Goal: Task Accomplishment & Management: Use online tool/utility

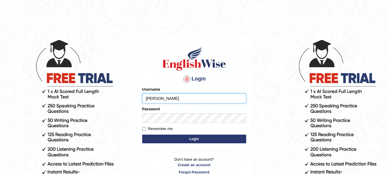
type input "[PERSON_NAME]"
click at [188, 136] on button "Login" at bounding box center [194, 138] width 104 height 9
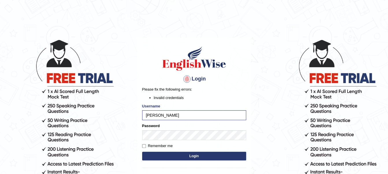
click at [191, 155] on button "Login" at bounding box center [194, 155] width 104 height 9
click at [173, 152] on button "Login" at bounding box center [194, 155] width 104 height 9
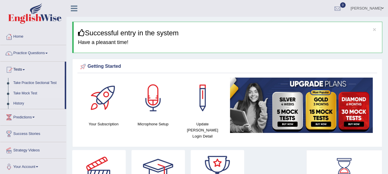
click at [18, 90] on link "Take Mock Test" at bounding box center [38, 93] width 54 height 10
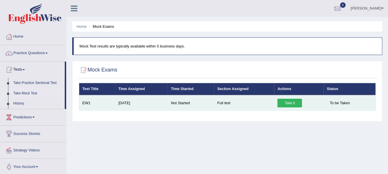
click at [297, 105] on link "Take it" at bounding box center [289, 102] width 25 height 9
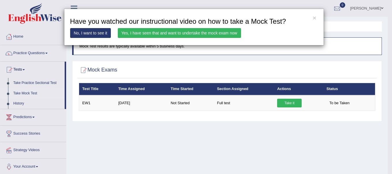
drag, startPoint x: 174, startPoint y: 38, endPoint x: 173, endPoint y: 34, distance: 4.1
click at [173, 34] on div "× Have you watched our instructional video on how to take a Mock Test? No, I wa…" at bounding box center [194, 27] width 260 height 37
click at [173, 34] on link "Yes, I have seen that and want to undertake the mock exam now" at bounding box center [179, 33] width 123 height 10
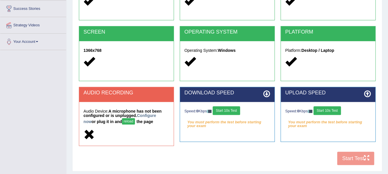
scroll to position [104, 0]
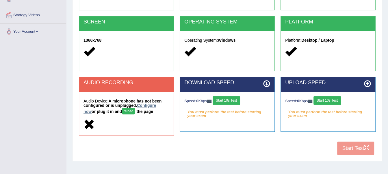
click at [150, 107] on link "Configure now" at bounding box center [119, 108] width 73 height 11
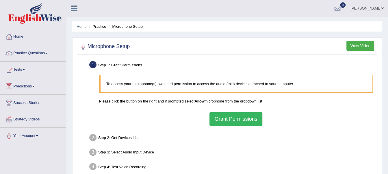
click at [260, 117] on button "Grant Permissions" at bounding box center [235, 118] width 53 height 13
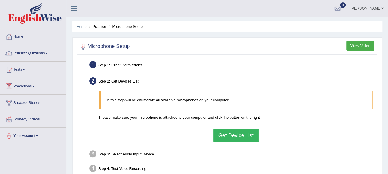
click at [233, 130] on button "Get Device List" at bounding box center [235, 135] width 45 height 13
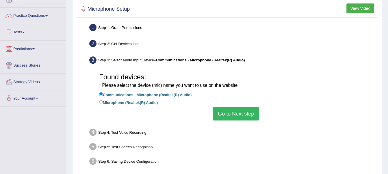
scroll to position [46, 0]
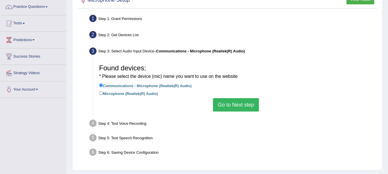
click at [239, 107] on button "Go to Next step" at bounding box center [236, 104] width 46 height 13
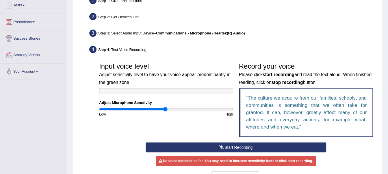
scroll to position [81, 0]
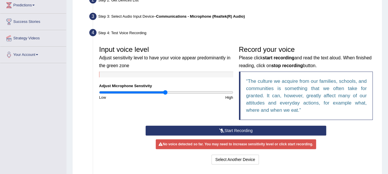
click at [237, 134] on button "Start Recording" at bounding box center [236, 130] width 181 height 10
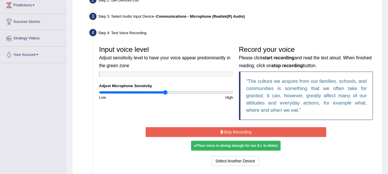
click at [228, 142] on div "Your voice is strong enough for our A.I. to detect" at bounding box center [236, 145] width 90 height 10
click at [227, 144] on div "Your voice is strong enough for our A.I. to detect" at bounding box center [236, 145] width 90 height 10
click at [235, 145] on div "Your voice is strong enough for our A.I. to detect" at bounding box center [236, 145] width 90 height 10
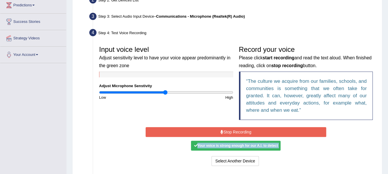
click at [235, 145] on div "Your voice is strong enough for our A.I. to detect" at bounding box center [236, 145] width 90 height 10
drag, startPoint x: 235, startPoint y: 145, endPoint x: 215, endPoint y: 132, distance: 23.5
click at [215, 132] on button "Stop Recording" at bounding box center [236, 132] width 181 height 10
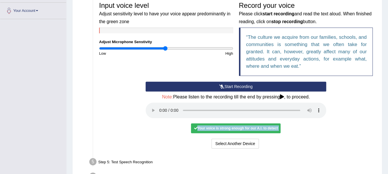
scroll to position [127, 0]
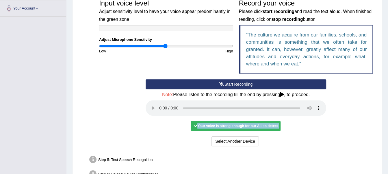
click at [215, 128] on div "Your voice is strong enough for our A.I. to detect" at bounding box center [236, 126] width 90 height 10
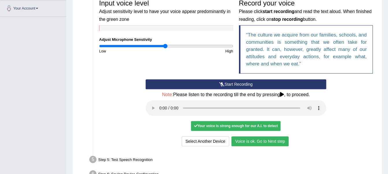
click at [252, 139] on button "Voice is ok. Go to Next step" at bounding box center [259, 141] width 57 height 10
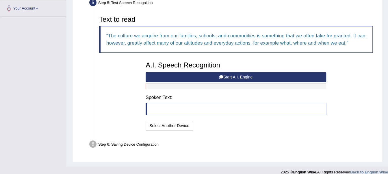
click at [218, 80] on button "Start A.I. Engine" at bounding box center [236, 77] width 181 height 10
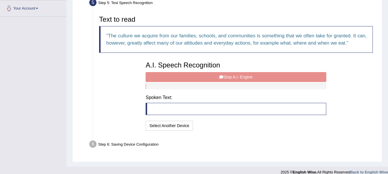
click at [219, 75] on div "A.I. Speech Recognition Start A.I. Engine Stop A.I. Engine Note: Please listen …" at bounding box center [236, 94] width 186 height 73
click at [224, 76] on div "A.I. Speech Recognition Start A.I. Engine Stop A.I. Engine Note: Please listen …" at bounding box center [236, 94] width 186 height 73
click at [236, 76] on div "A.I. Speech Recognition Start A.I. Engine Stop A.I. Engine Note: Please listen …" at bounding box center [236, 94] width 186 height 73
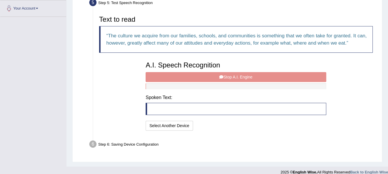
click at [236, 76] on div "A.I. Speech Recognition Start A.I. Engine Stop A.I. Engine Note: Please listen …" at bounding box center [236, 94] width 186 height 73
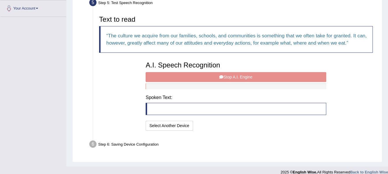
click at [236, 76] on div "A.I. Speech Recognition Start A.I. Engine Stop A.I. Engine Note: Please listen …" at bounding box center [236, 94] width 186 height 73
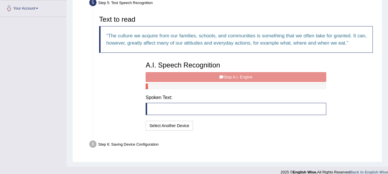
click at [236, 76] on div "A.I. Speech Recognition Start A.I. Engine Stop A.I. Engine Note: Please listen …" at bounding box center [236, 94] width 186 height 73
click at [241, 77] on div "A.I. Speech Recognition Start A.I. Engine Stop A.I. Engine Note: Please listen …" at bounding box center [236, 94] width 186 height 73
click at [0, 0] on button "Start A.I. Engine" at bounding box center [0, 0] width 0 height 0
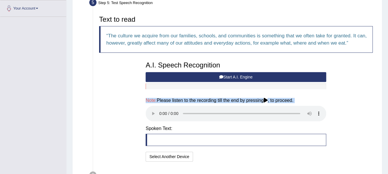
click at [241, 77] on button "Start A.I. Engine" at bounding box center [236, 77] width 181 height 10
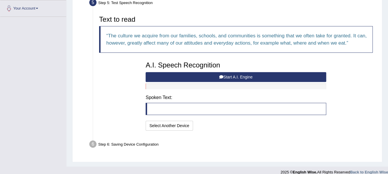
click at [241, 77] on button "Start A.I. Engine" at bounding box center [236, 77] width 181 height 10
click at [222, 74] on button "Start A.I. Engine" at bounding box center [236, 77] width 181 height 10
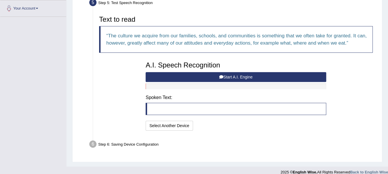
click at [222, 74] on button "Start A.I. Engine" at bounding box center [236, 77] width 181 height 10
click at [223, 75] on icon at bounding box center [221, 77] width 4 height 4
click at [232, 88] on div at bounding box center [236, 86] width 181 height 6
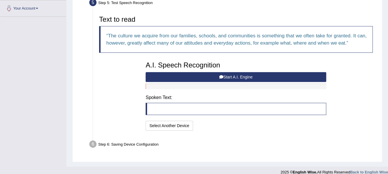
click at [232, 80] on button "Start A.I. Engine" at bounding box center [236, 77] width 181 height 10
click at [220, 103] on blockquote at bounding box center [236, 109] width 181 height 12
click at [173, 127] on button "Select Another Device" at bounding box center [169, 125] width 47 height 10
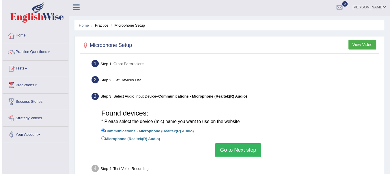
scroll to position [0, 0]
